Goal: Information Seeking & Learning: Learn about a topic

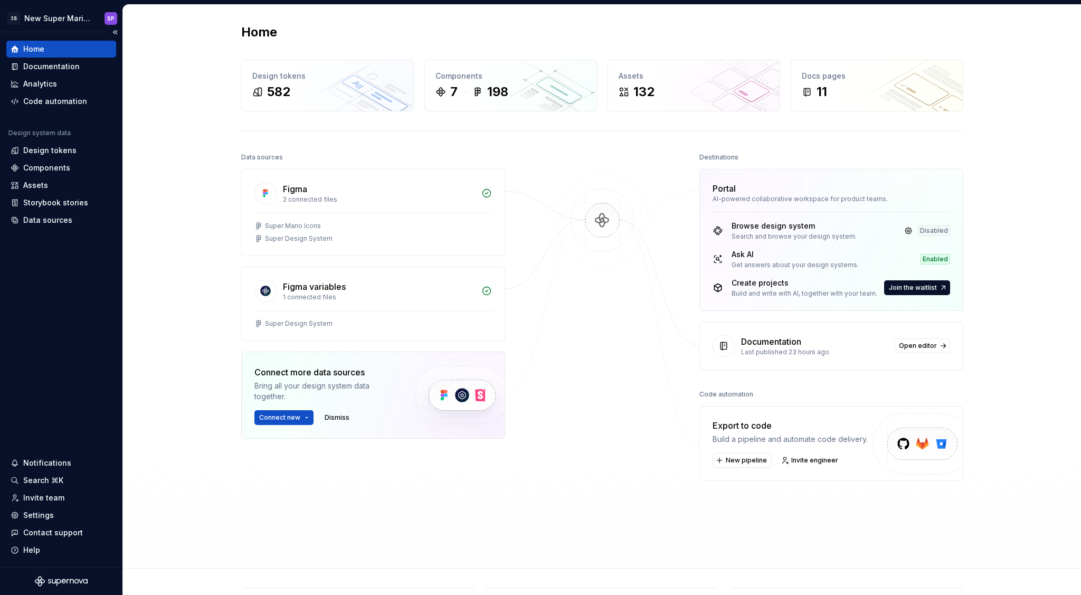
click at [68, 56] on div "Home" at bounding box center [61, 49] width 110 height 17
click at [67, 60] on div "Documentation" at bounding box center [61, 66] width 110 height 17
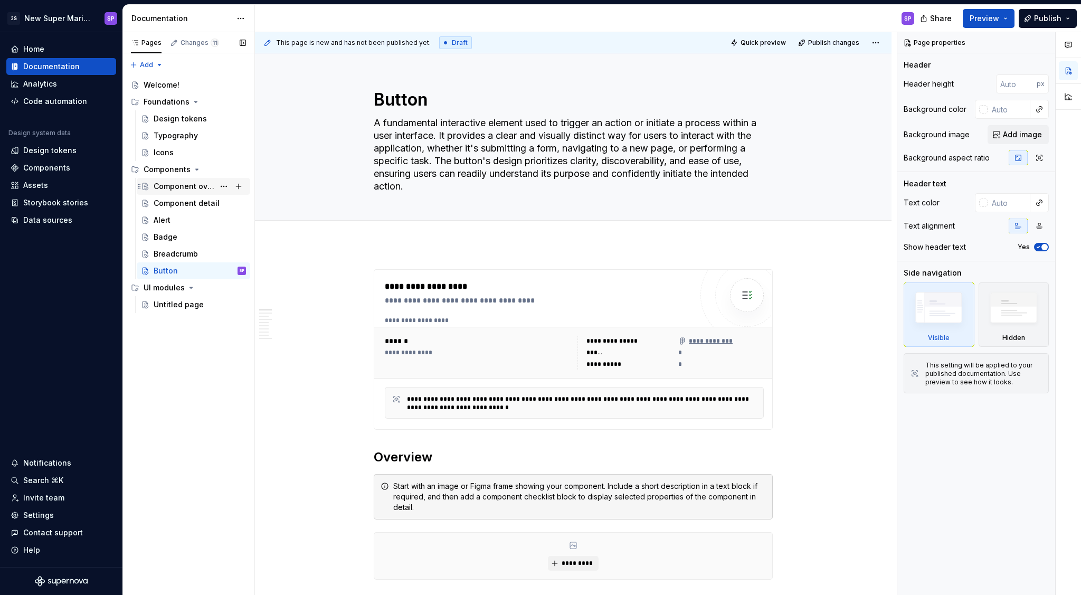
click at [157, 188] on div "Component overview" at bounding box center [184, 186] width 61 height 11
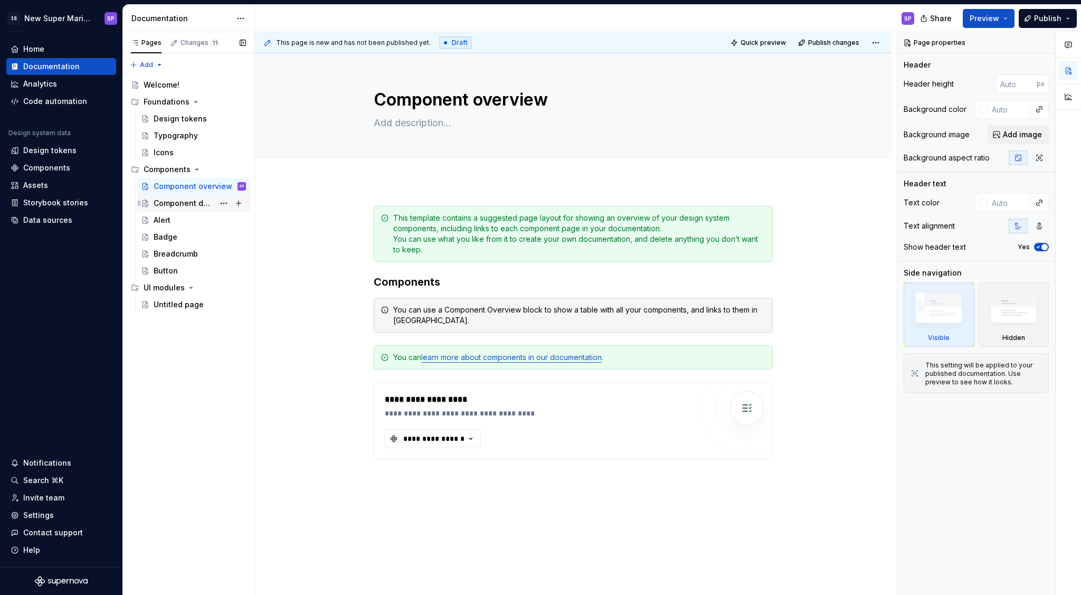
click at [156, 205] on div "Component detail" at bounding box center [184, 203] width 61 height 11
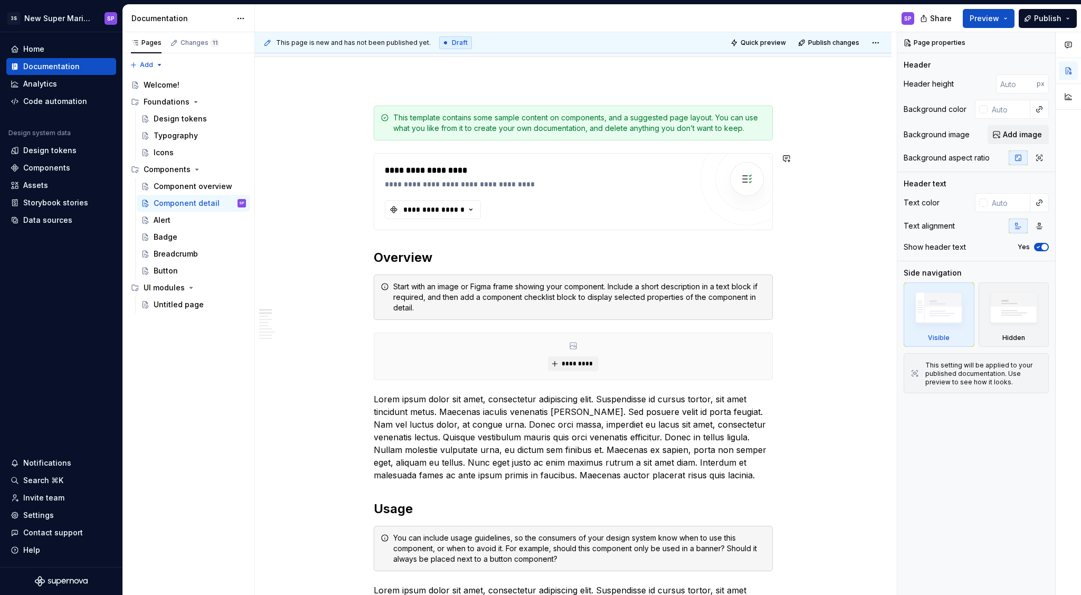
scroll to position [108, 0]
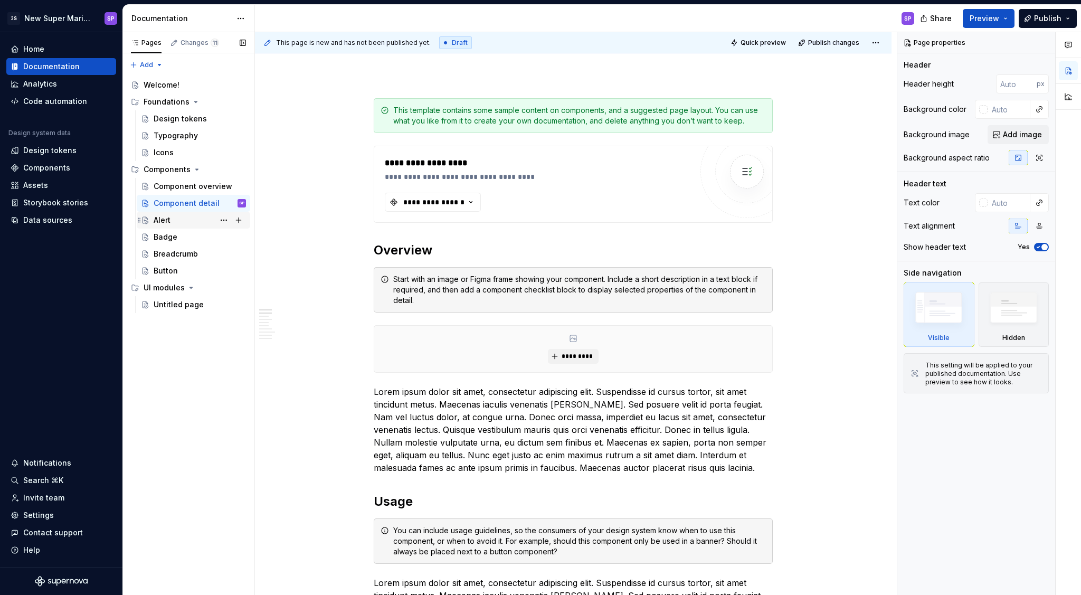
click at [177, 217] on div "Alert" at bounding box center [200, 220] width 92 height 15
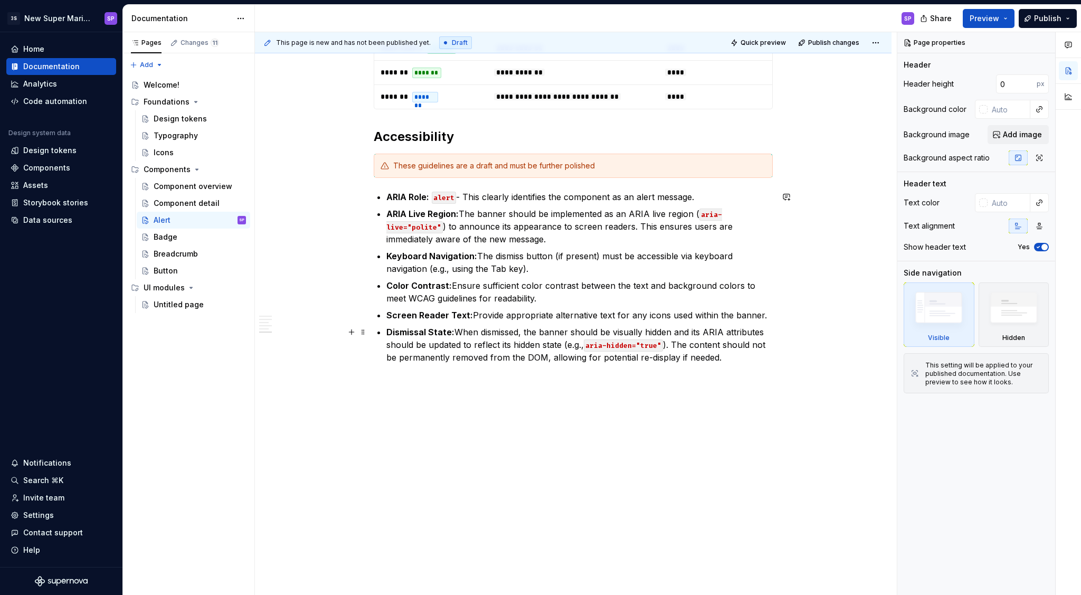
scroll to position [1541, 0]
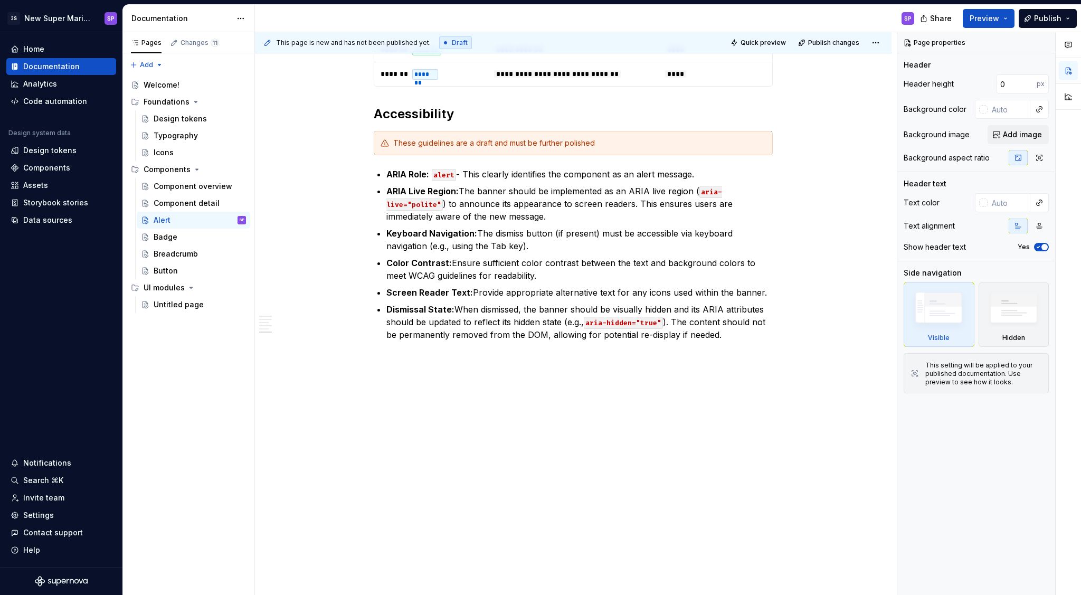
type textarea "*"
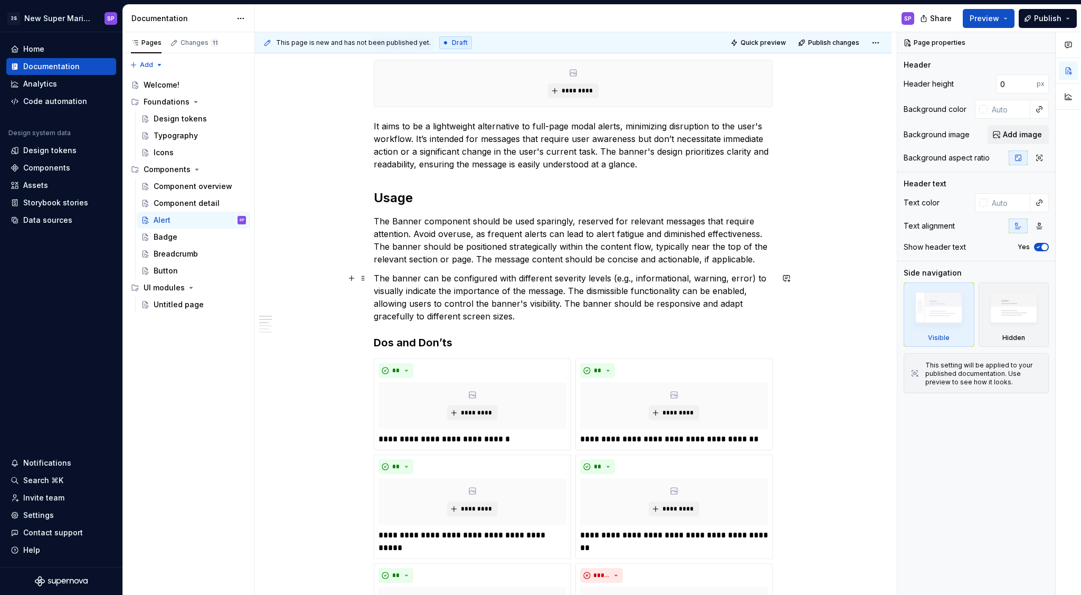
scroll to position [351, 0]
